Goal: Book appointment/travel/reservation

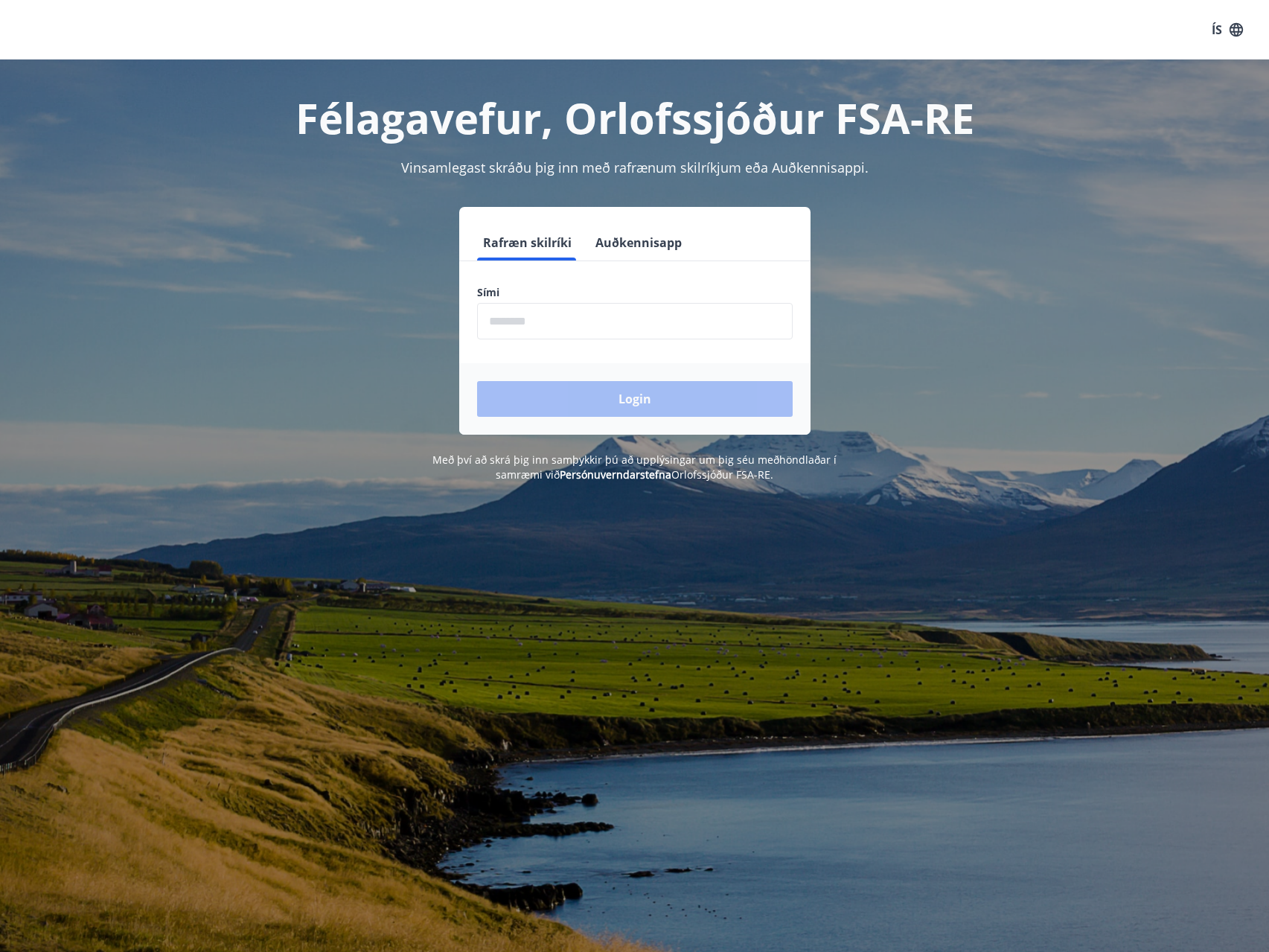
click at [586, 322] on input "phone" at bounding box center [635, 321] width 316 height 37
type input "********"
drag, startPoint x: 610, startPoint y: 398, endPoint x: 649, endPoint y: 472, distance: 83.6
click at [610, 399] on button "Login" at bounding box center [635, 398] width 316 height 36
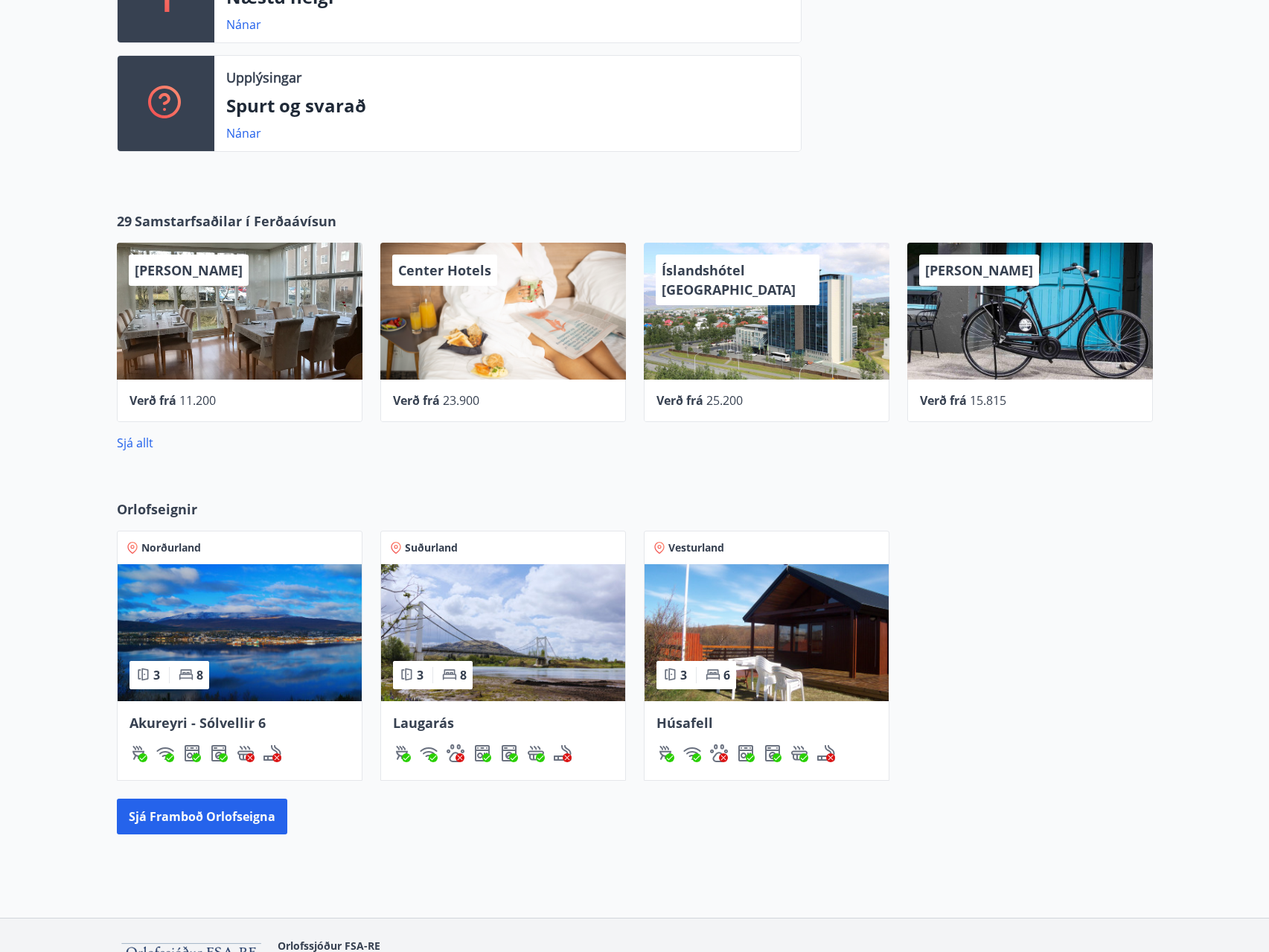
scroll to position [563, 0]
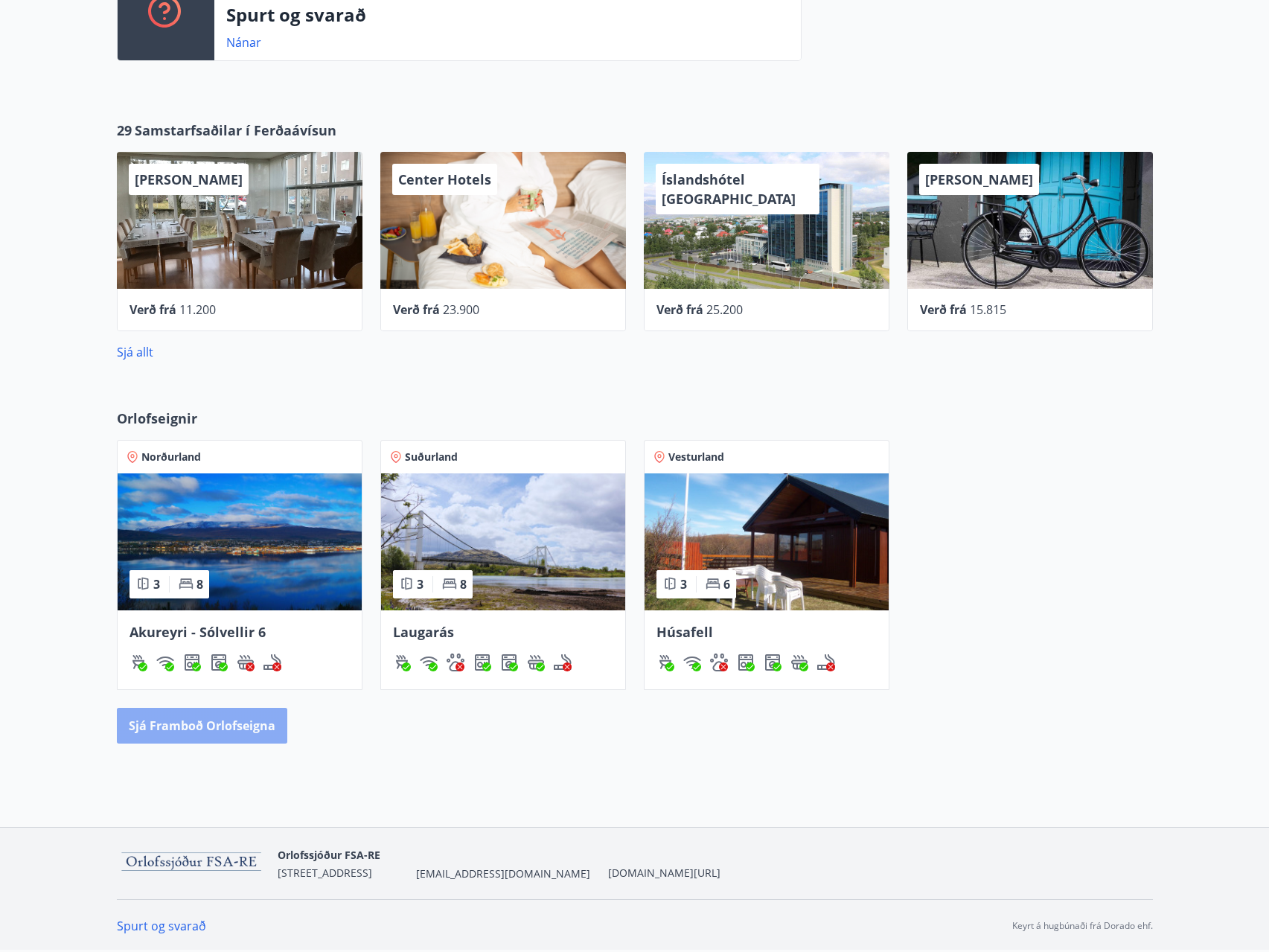
click at [232, 723] on button "Sjá framboð orlofseigna" at bounding box center [202, 725] width 170 height 36
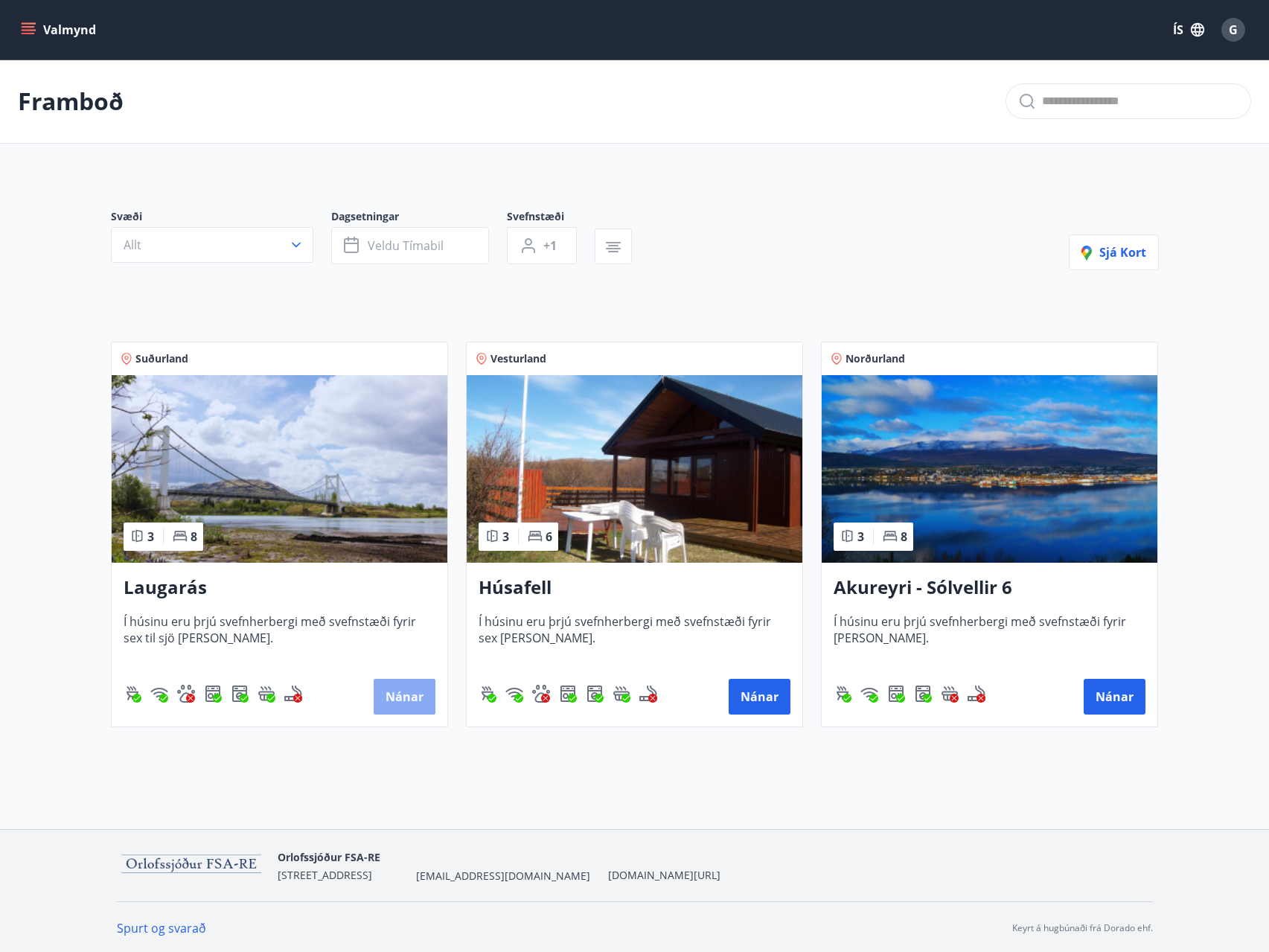
click at [396, 693] on button "Nánar" at bounding box center [404, 696] width 62 height 36
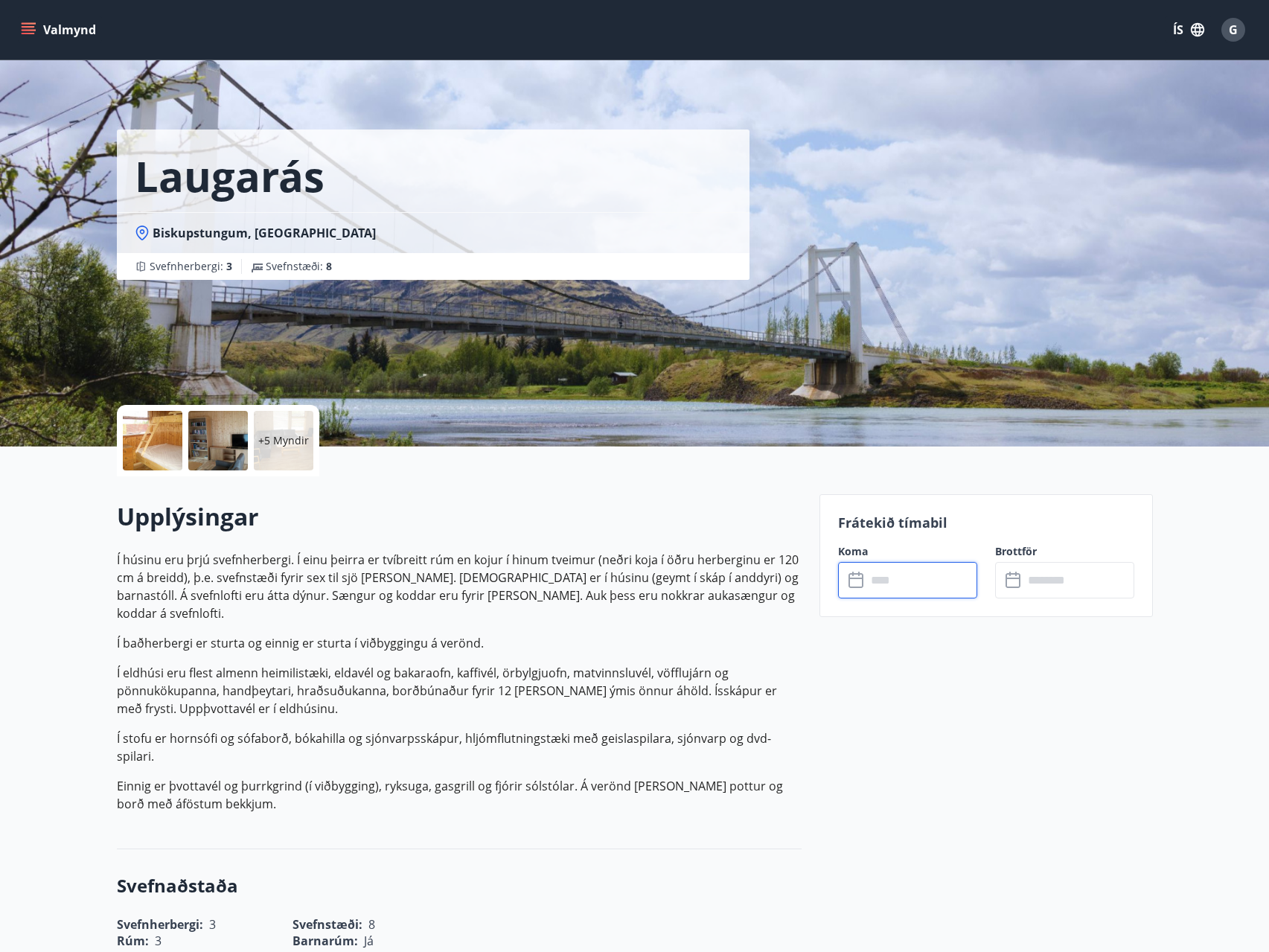
click at [913, 578] on input "text" at bounding box center [922, 580] width 111 height 37
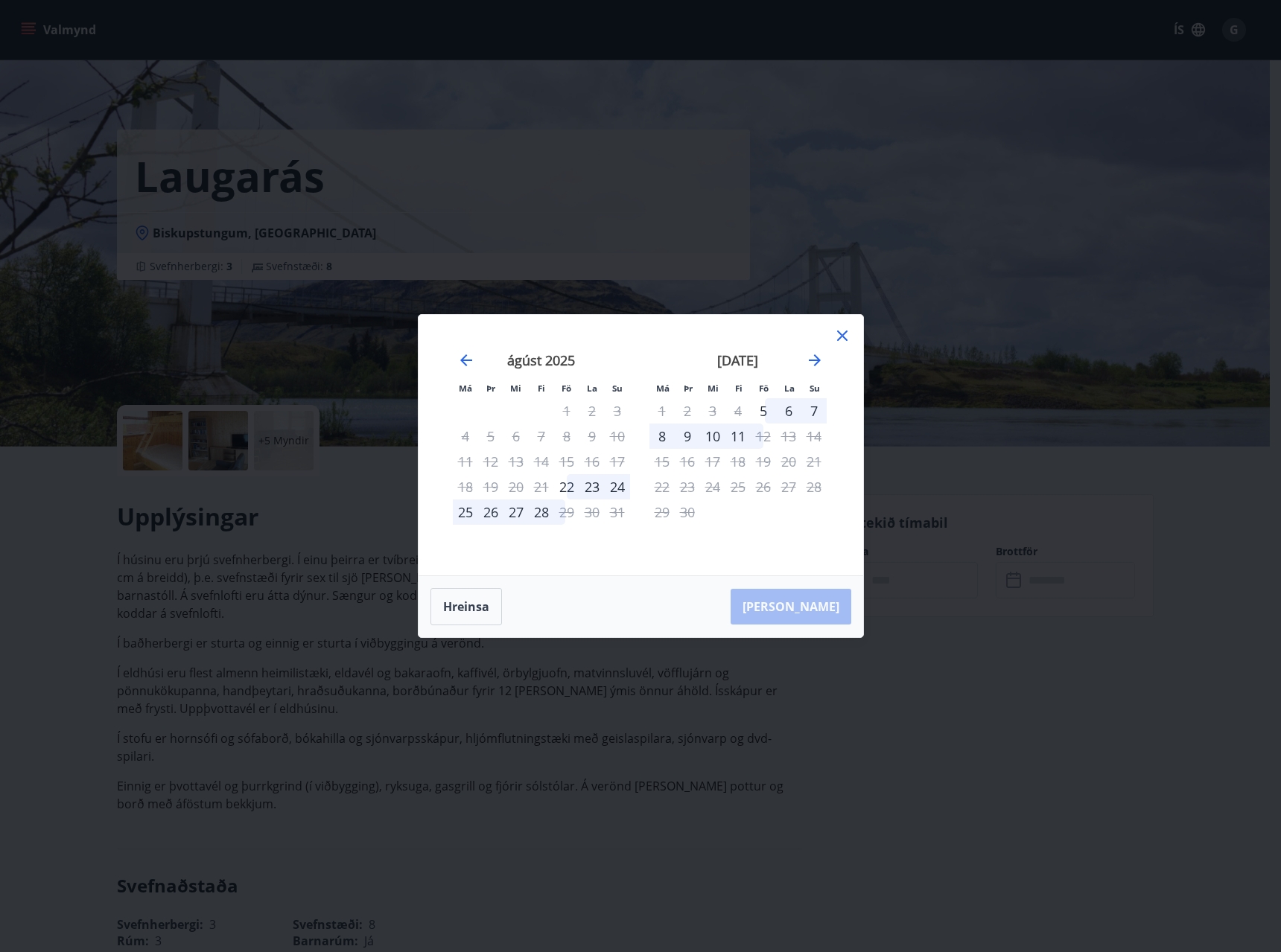
click at [840, 335] on icon at bounding box center [841, 335] width 17 height 17
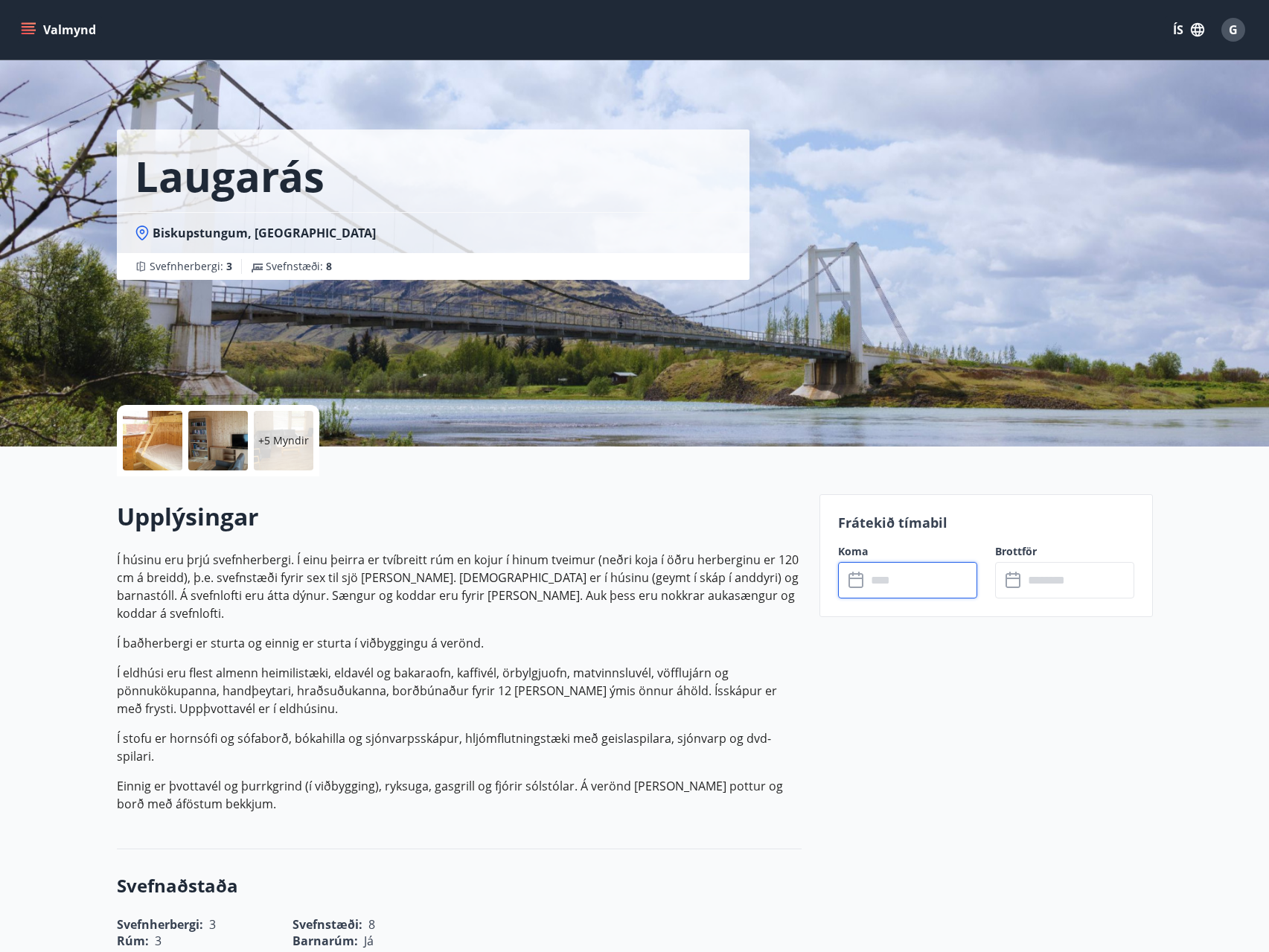
click at [29, 26] on icon "menu" at bounding box center [28, 27] width 14 height 2
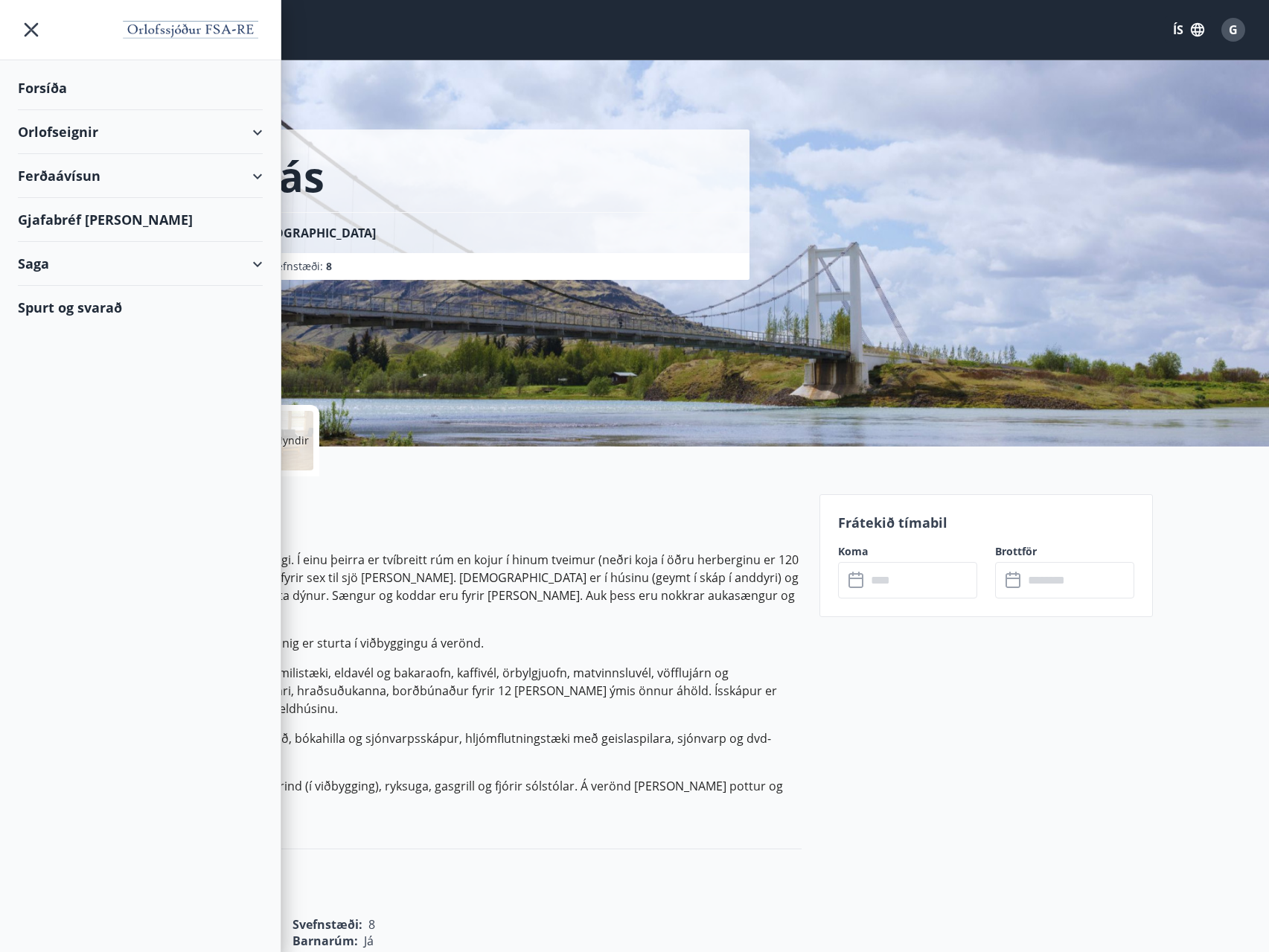
click at [254, 127] on div "Orlofseignir" at bounding box center [140, 132] width 245 height 44
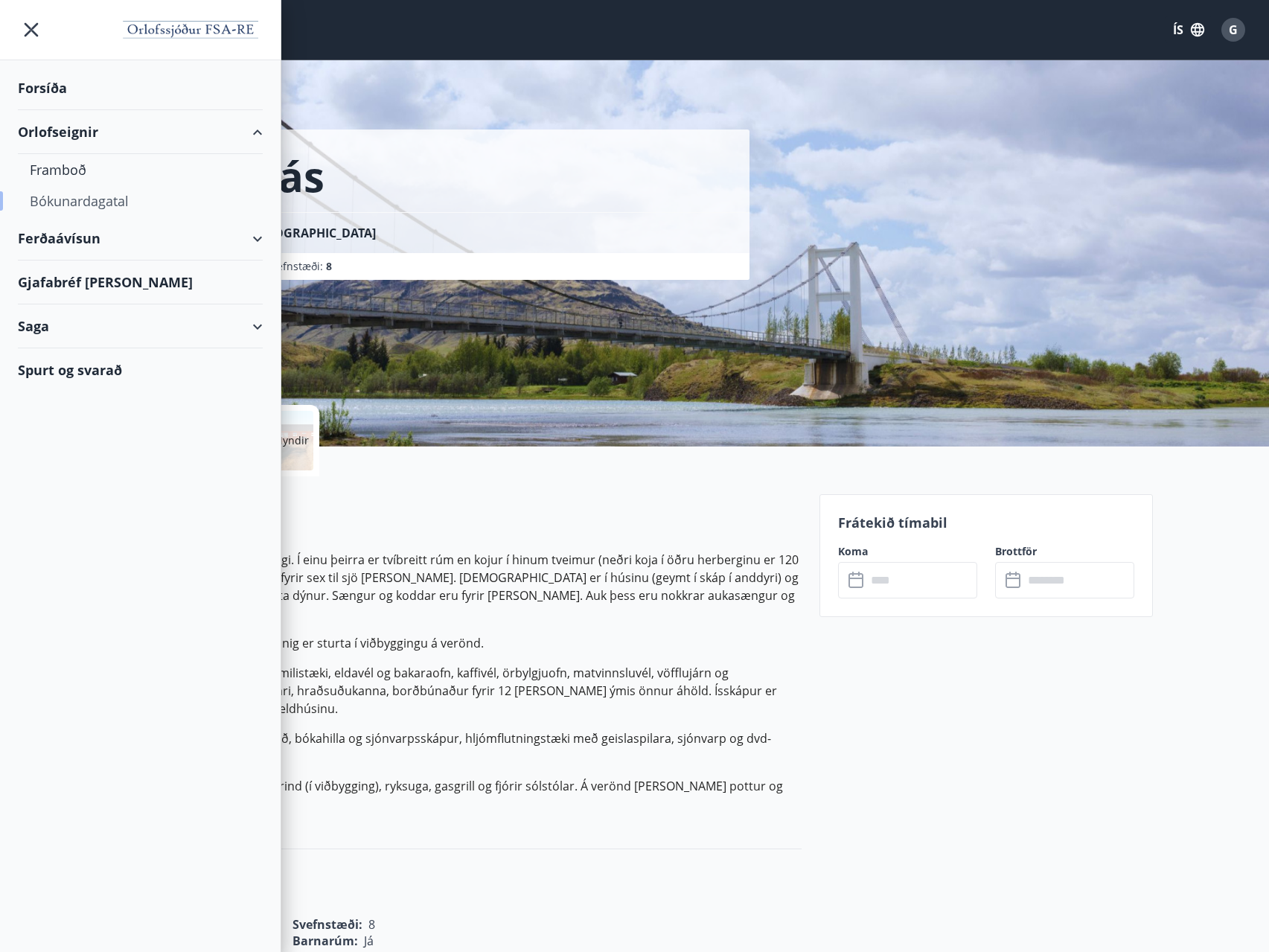
click at [73, 201] on div "Bókunardagatal" at bounding box center [140, 201] width 221 height 31
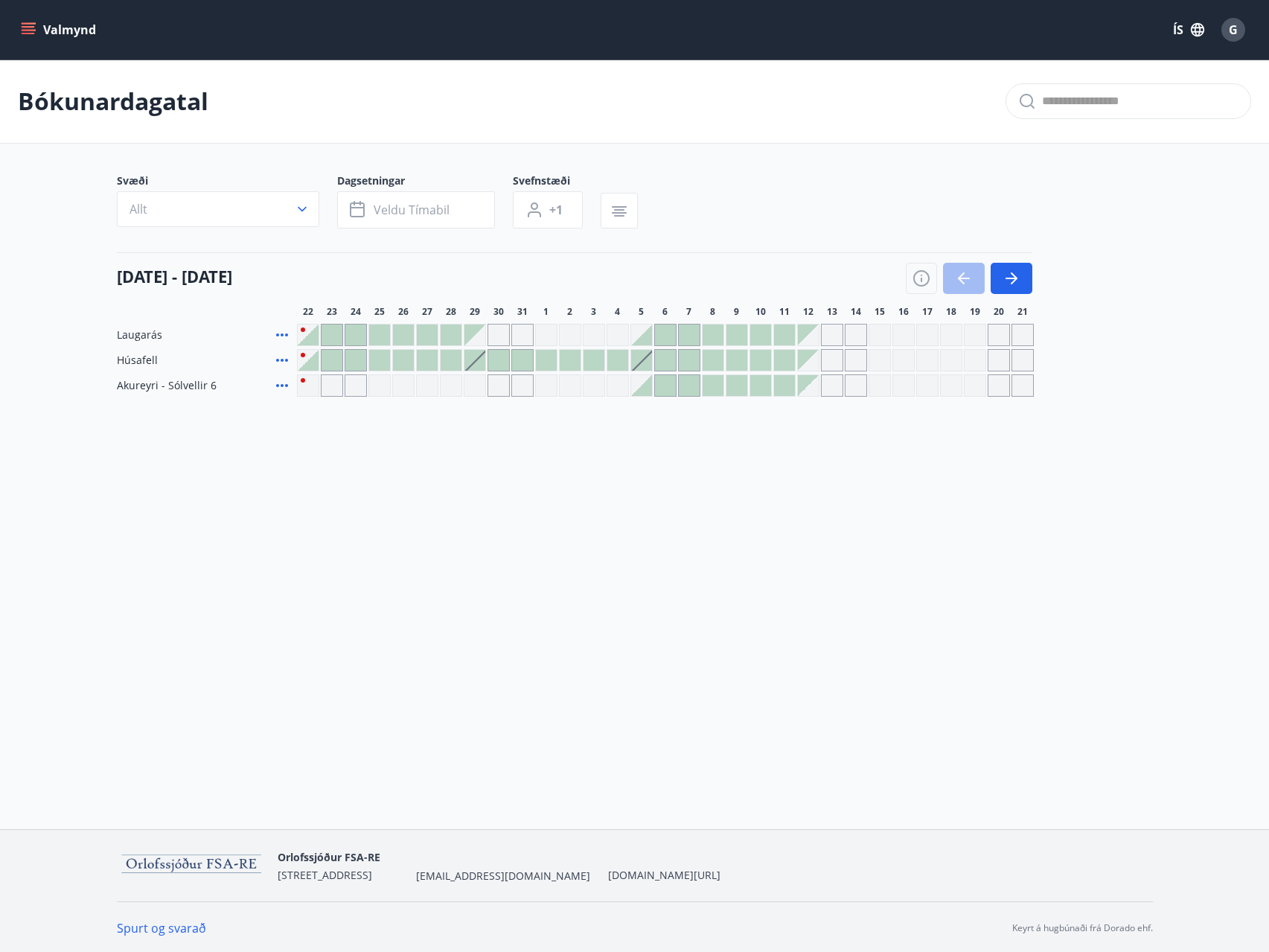
scroll to position [2, 0]
click at [63, 29] on button "Valmynd" at bounding box center [59, 29] width 84 height 27
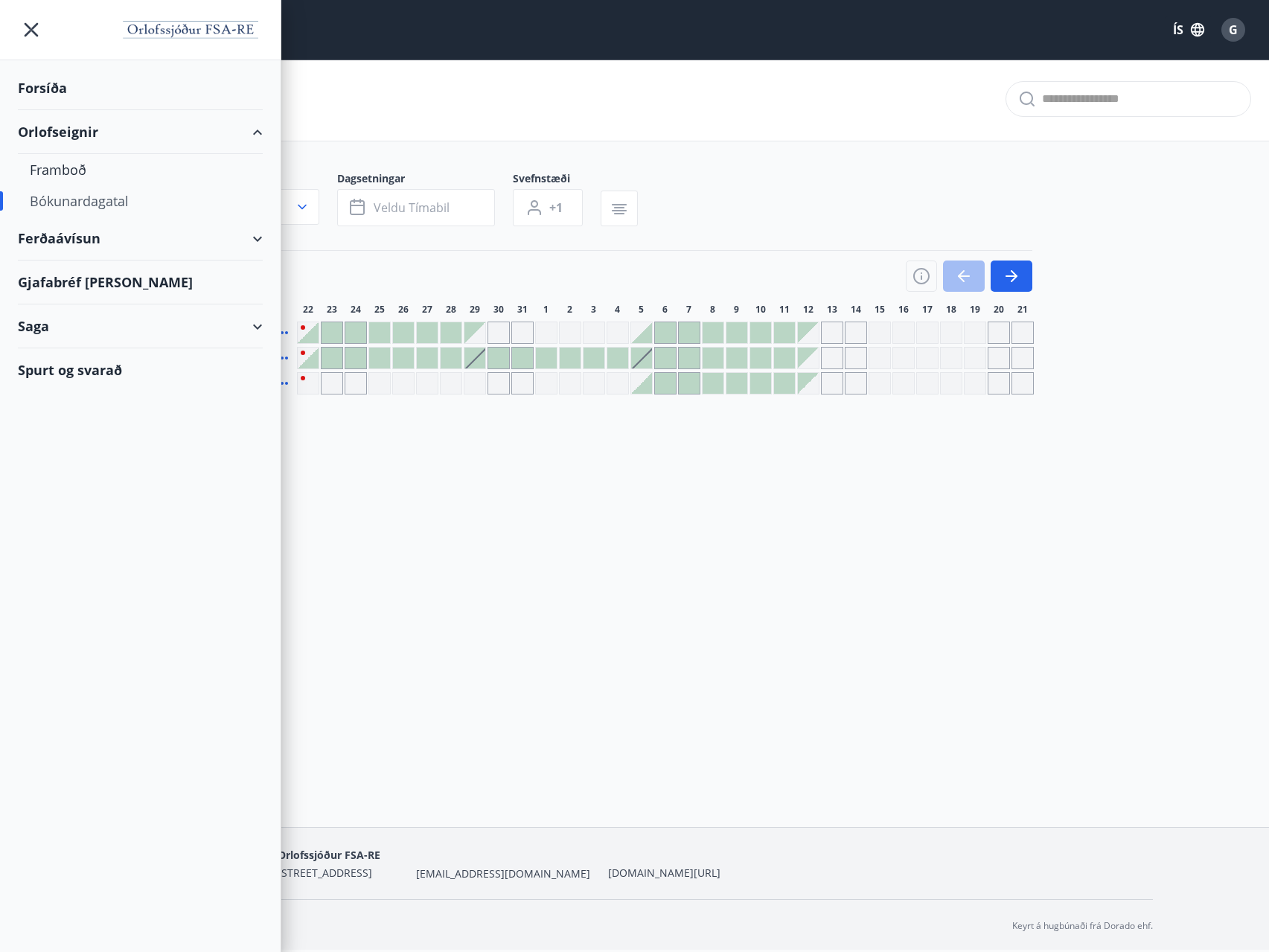
click at [76, 201] on div "Bókunardagatal" at bounding box center [140, 201] width 221 height 31
click at [664, 423] on div "Bókunardagatal Svæði Allt Dagsetningar Veldu tímabil Svefnstæði +1 [DATE] - [DA…" at bounding box center [634, 255] width 1269 height 396
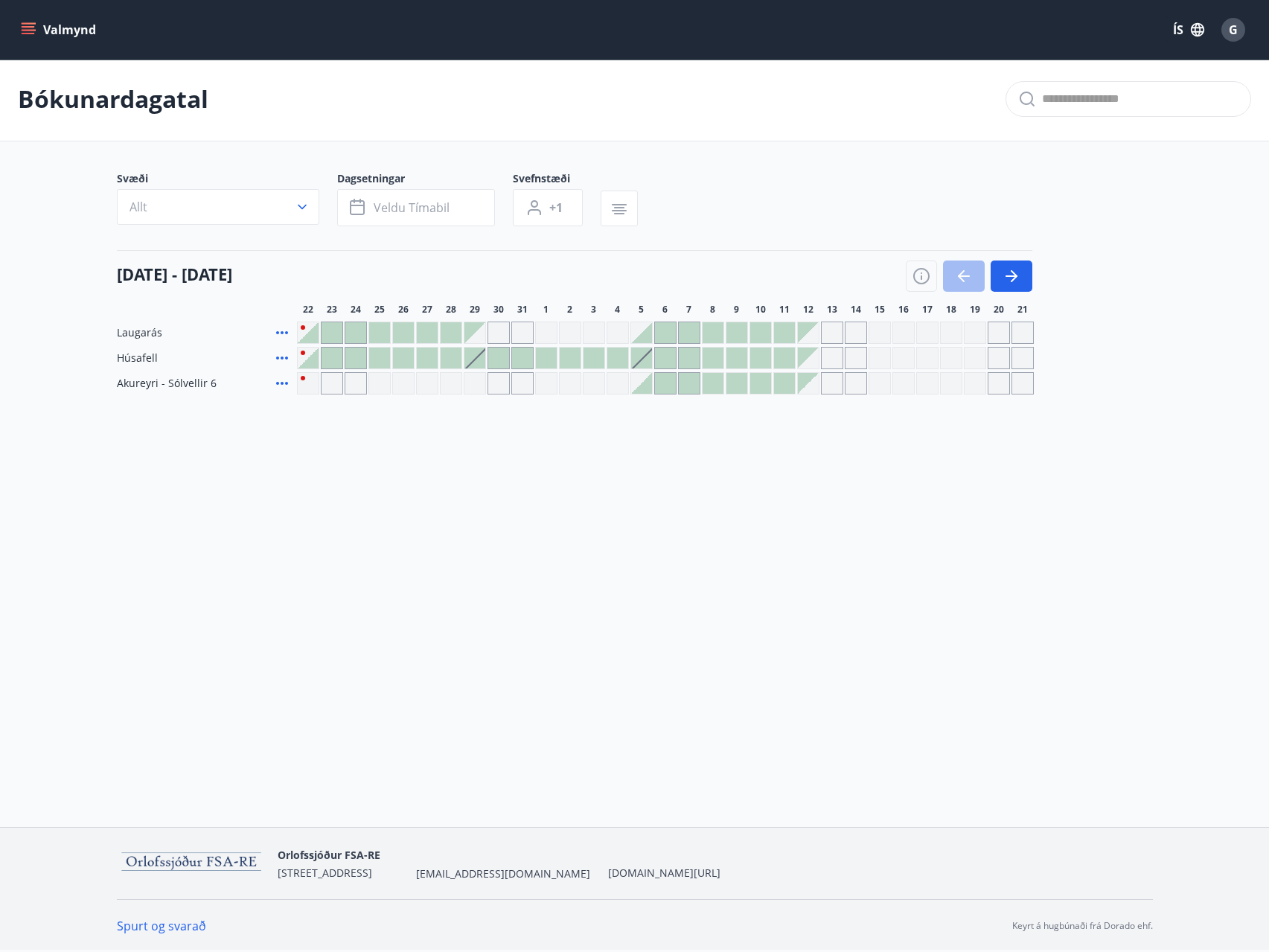
click at [662, 385] on div at bounding box center [665, 383] width 21 height 21
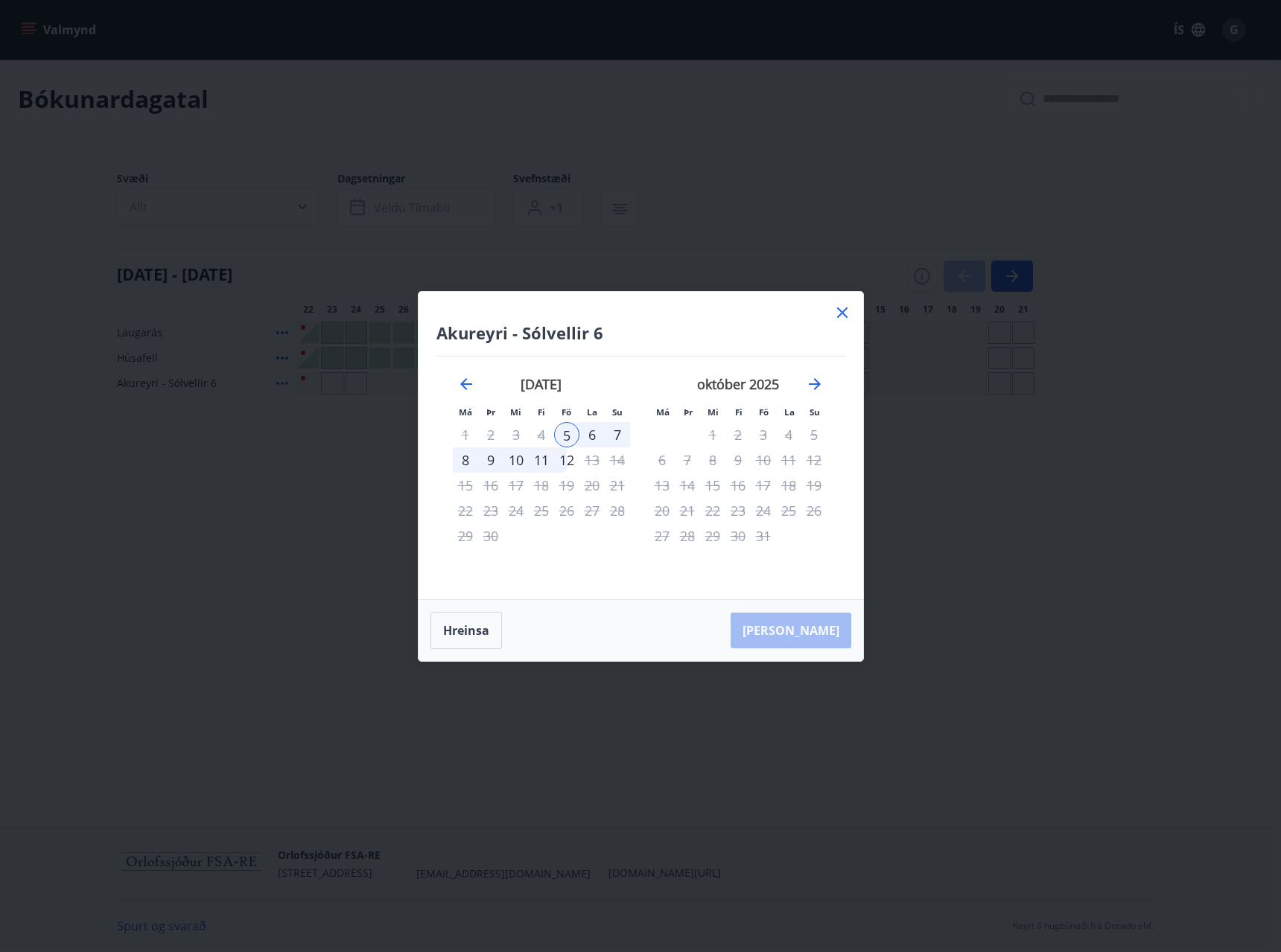
click at [844, 312] on icon at bounding box center [841, 312] width 17 height 17
